Goal: Information Seeking & Learning: Learn about a topic

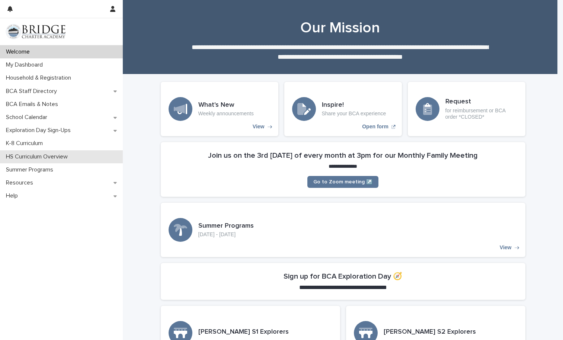
click at [38, 157] on p "HS Curriculum Overview" at bounding box center [38, 156] width 71 height 7
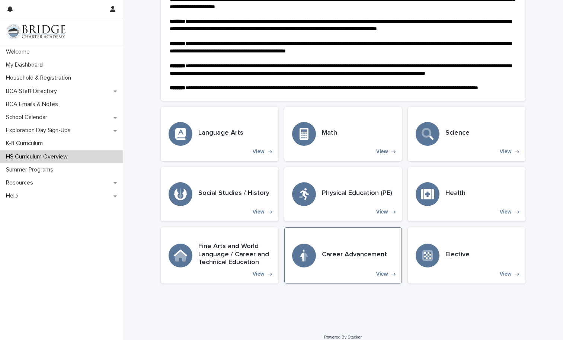
scroll to position [120, 0]
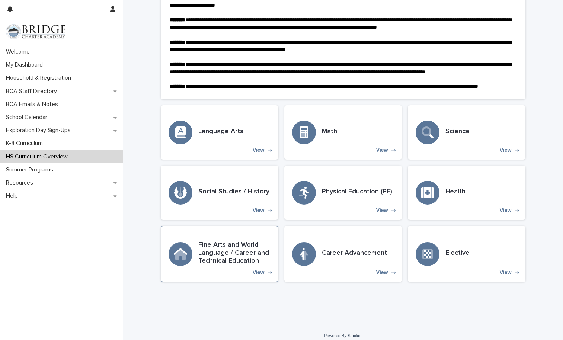
click at [234, 278] on div "Fine Arts and World Language / Career and Technical Education View" at bounding box center [220, 254] width 118 height 56
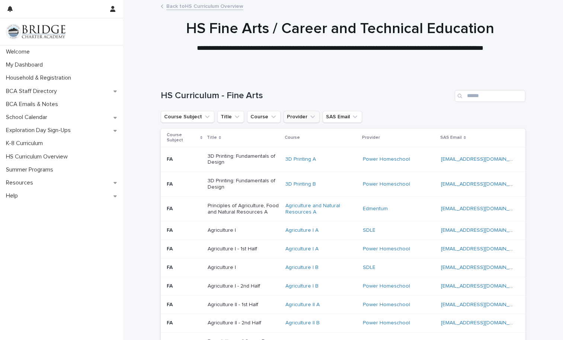
click at [309, 120] on icon "Provider" at bounding box center [312, 116] width 7 height 7
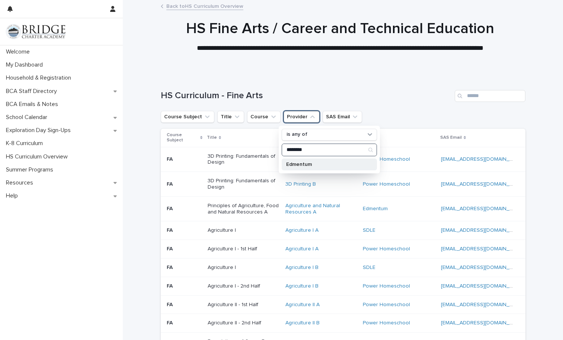
type input "********"
click at [306, 163] on p "Edmentum" at bounding box center [325, 164] width 79 height 5
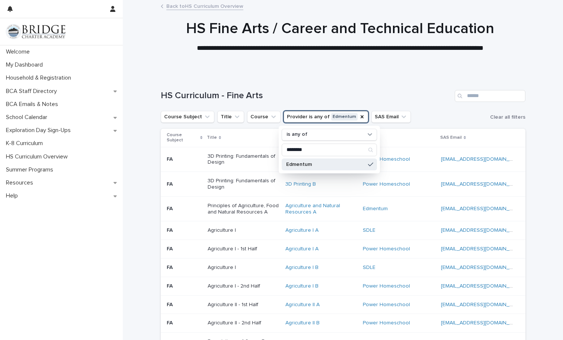
click at [395, 89] on div "HS Curriculum - Fine Arts" at bounding box center [343, 93] width 365 height 36
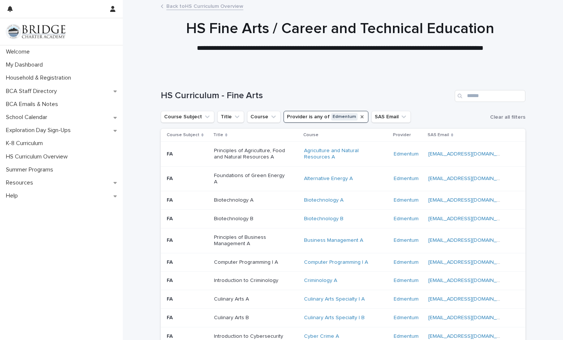
click at [361, 116] on icon "Provider" at bounding box center [362, 116] width 3 height 3
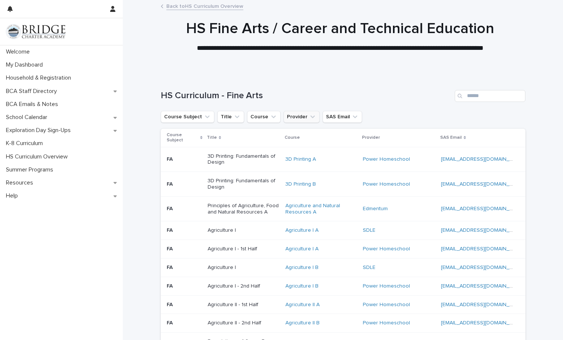
click at [309, 117] on icon "Provider" at bounding box center [312, 116] width 7 height 7
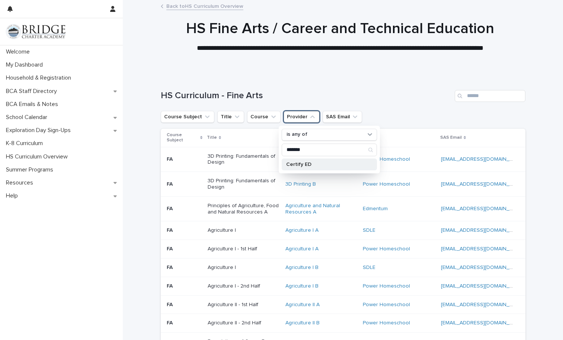
type input "*******"
click at [300, 160] on div "Certify ED" at bounding box center [329, 165] width 95 height 12
click at [361, 83] on div "HS Curriculum - Fine Arts" at bounding box center [343, 93] width 365 height 36
